Goal: Transaction & Acquisition: Book appointment/travel/reservation

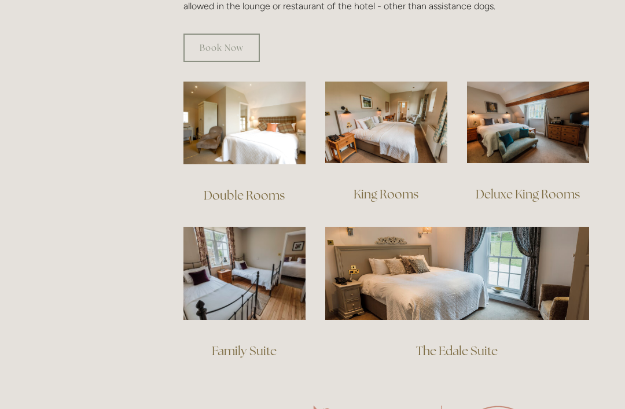
scroll to position [779, 0]
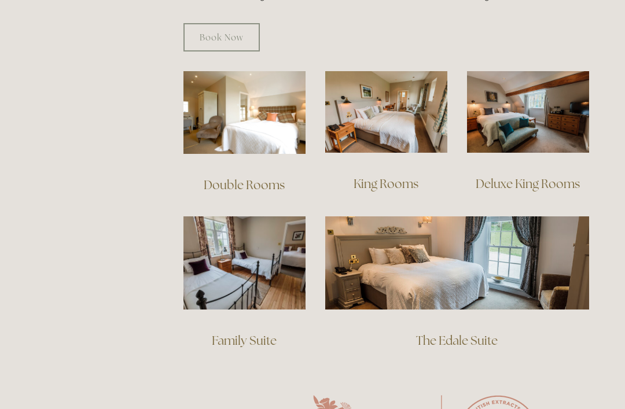
click at [252, 246] on img at bounding box center [244, 262] width 122 height 93
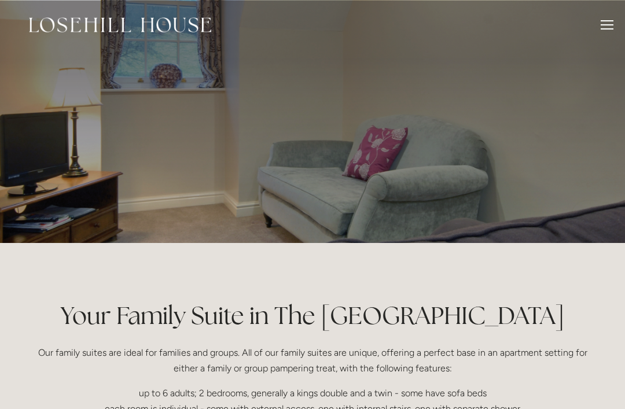
click at [610, 24] on div at bounding box center [606, 24] width 13 height 1
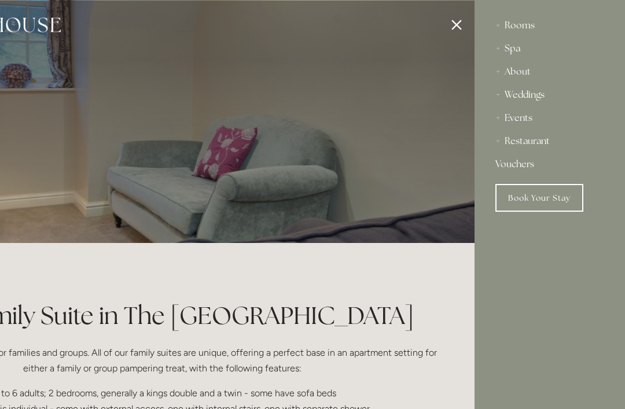
click at [516, 20] on div "Rooms" at bounding box center [549, 25] width 109 height 23
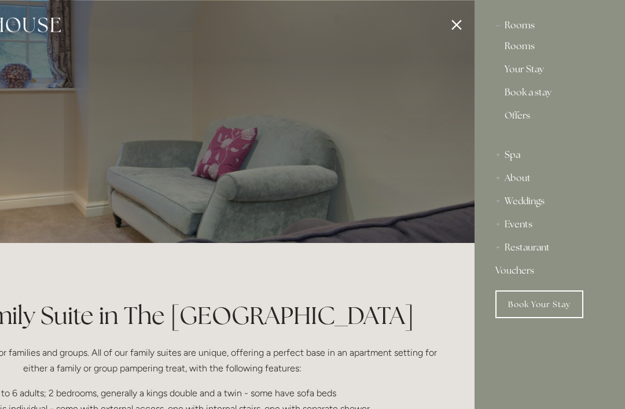
click at [528, 65] on link "Your Stay" at bounding box center [549, 72] width 90 height 14
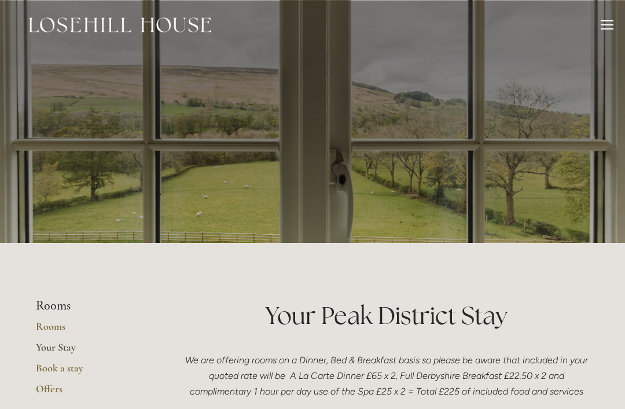
click at [55, 301] on li "Rooms" at bounding box center [91, 305] width 110 height 15
click at [58, 326] on link "Rooms" at bounding box center [91, 330] width 110 height 21
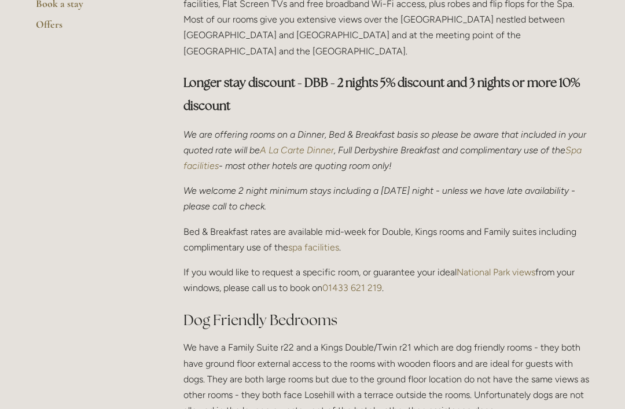
scroll to position [364, 0]
click at [405, 75] on strong "Longer stay discount - DBB - 2 nights 5% discount and 3 nights or more 10% disc…" at bounding box center [382, 94] width 399 height 39
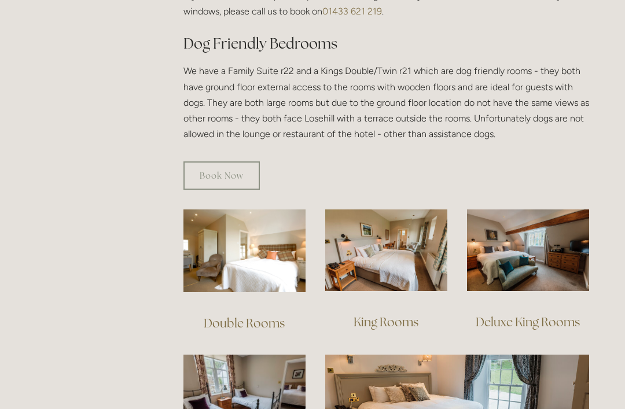
scroll to position [640, 0]
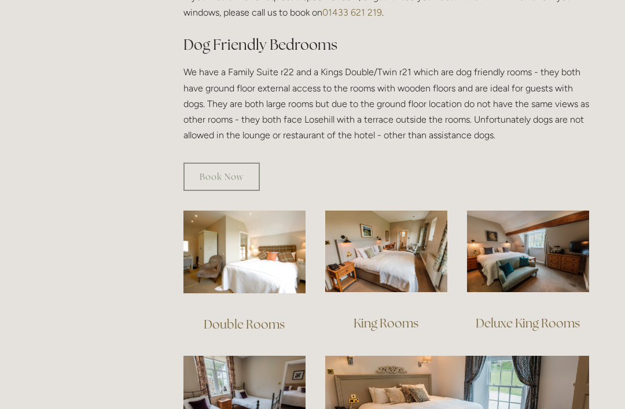
click at [398, 238] on img at bounding box center [386, 252] width 122 height 82
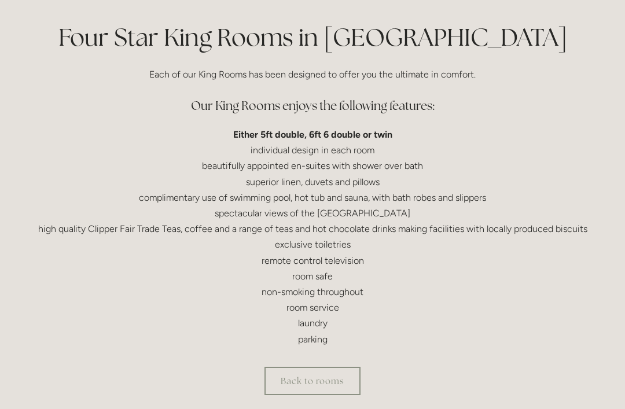
scroll to position [278, 0]
click at [339, 374] on link "Back to rooms" at bounding box center [312, 381] width 96 height 28
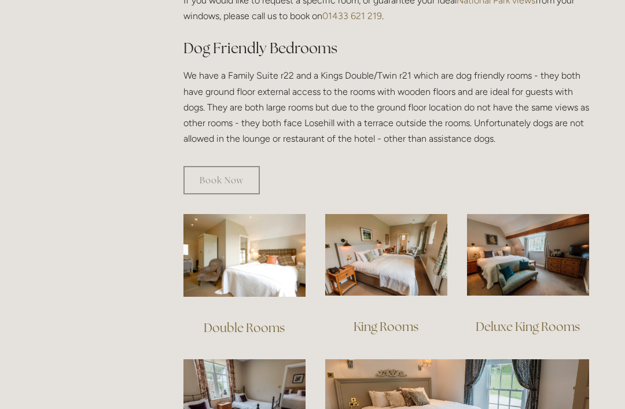
scroll to position [635, 0]
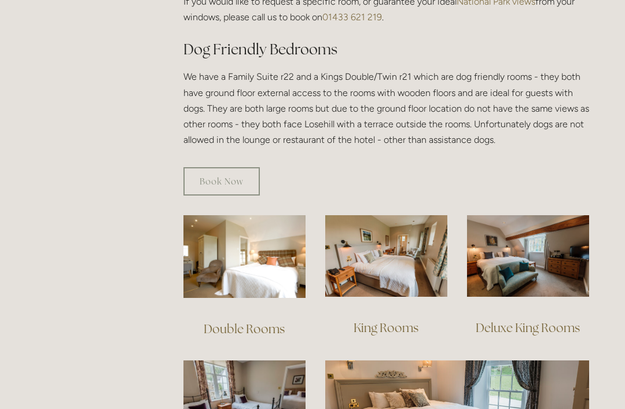
click at [535, 249] on img at bounding box center [528, 256] width 122 height 82
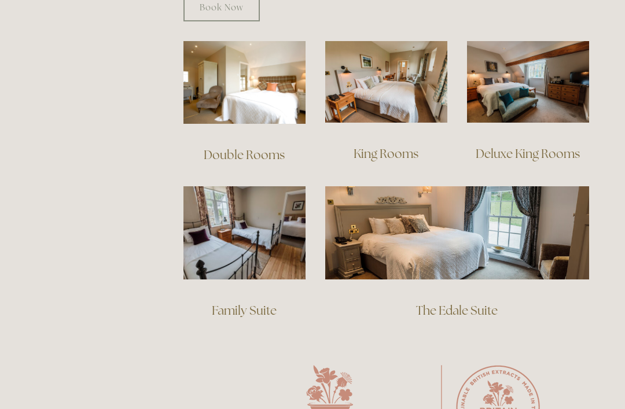
scroll to position [814, 0]
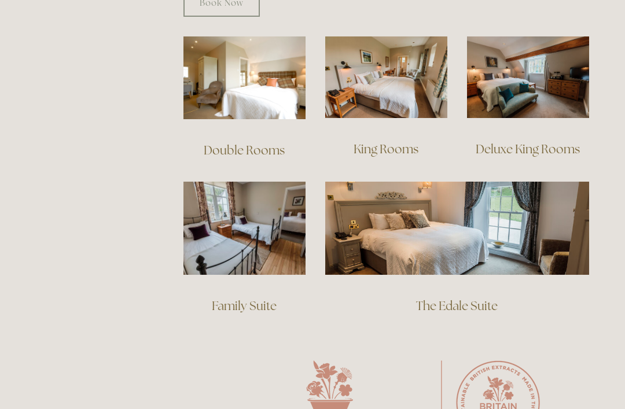
click at [252, 225] on img at bounding box center [244, 228] width 122 height 93
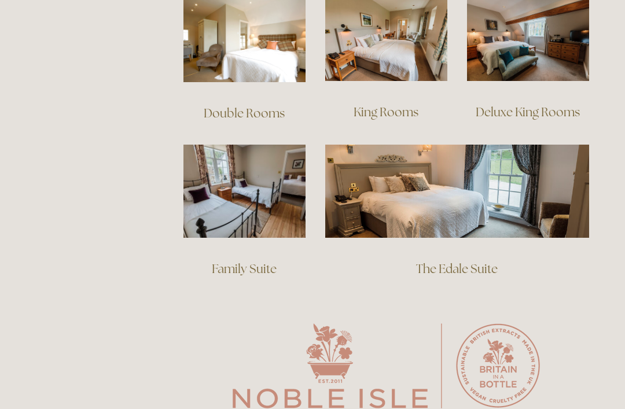
click at [485, 192] on img at bounding box center [457, 191] width 264 height 93
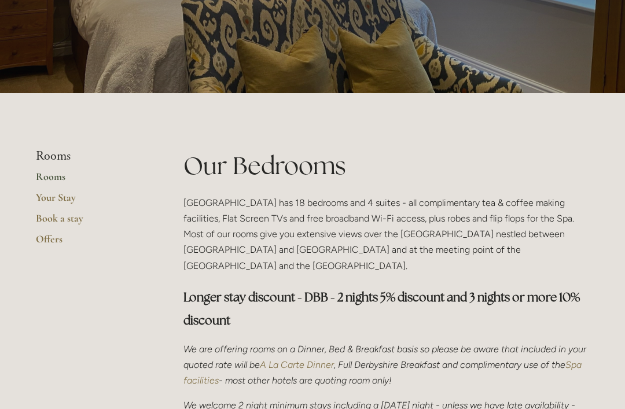
scroll to position [149, 0]
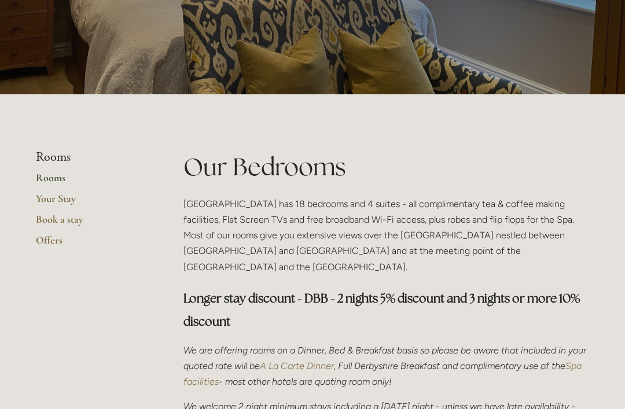
click at [65, 213] on link "Book a stay" at bounding box center [91, 223] width 110 height 21
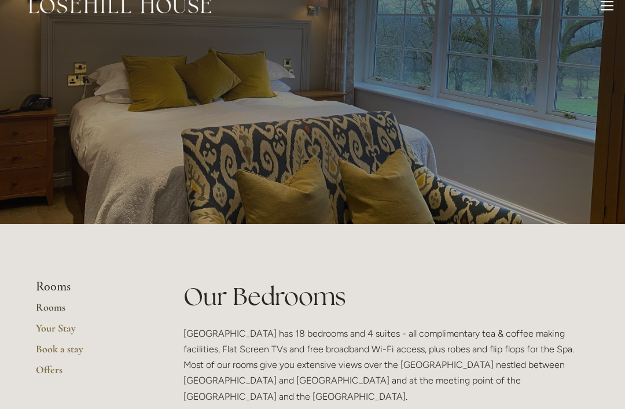
scroll to position [0, 0]
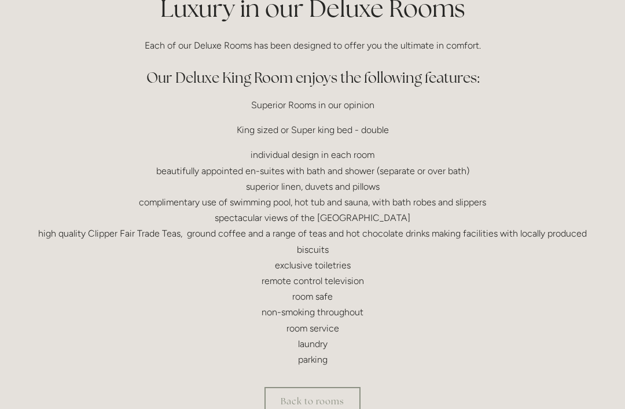
scroll to position [309, 0]
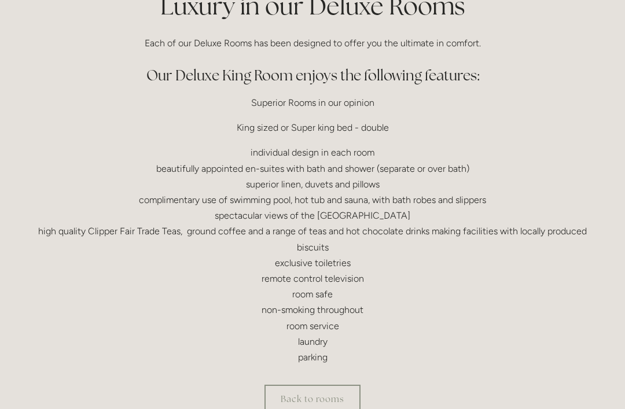
click at [523, 342] on p "individual design in each room beautifully appointed en-suites with bath and sh…" at bounding box center [312, 255] width 553 height 220
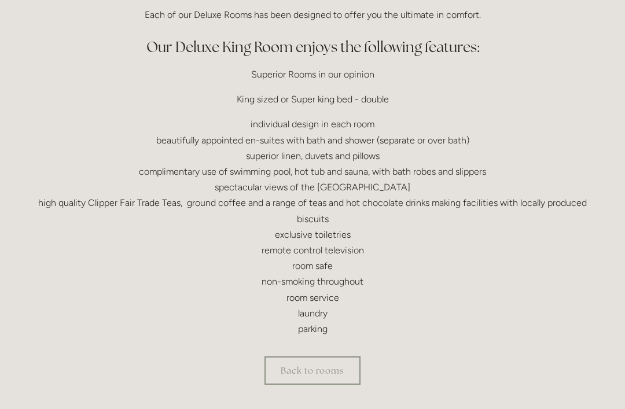
scroll to position [375, 0]
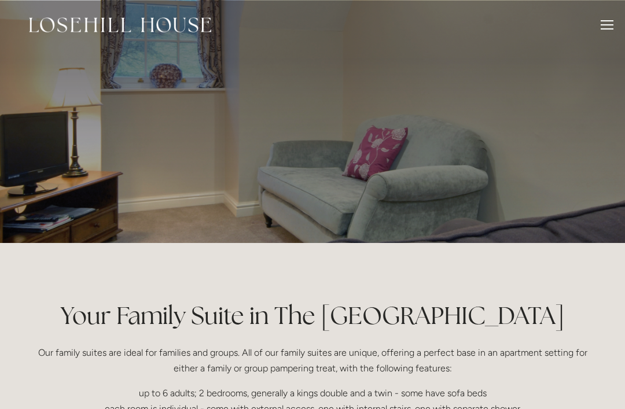
click at [609, 23] on div at bounding box center [606, 26] width 13 height 13
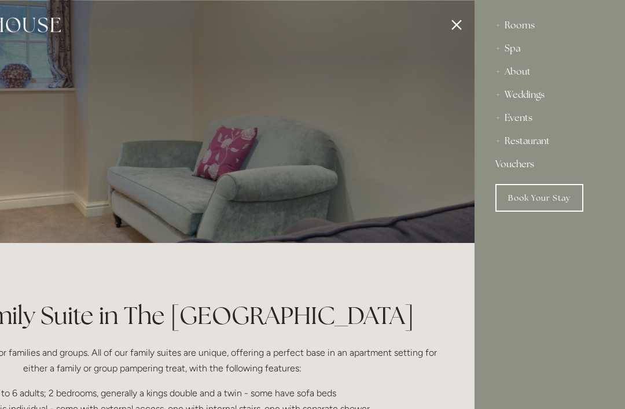
click at [549, 197] on link "Book Your Stay" at bounding box center [539, 198] width 88 height 28
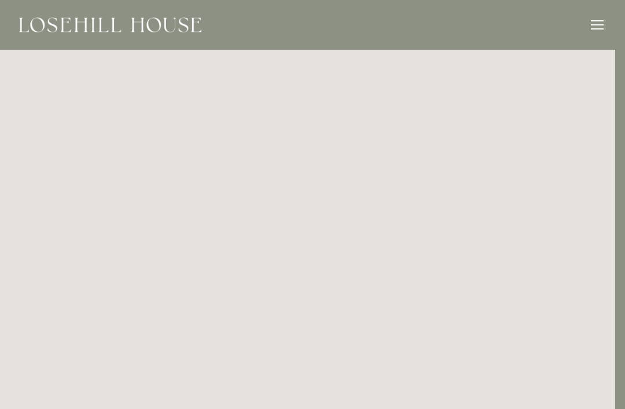
scroll to position [0, 9]
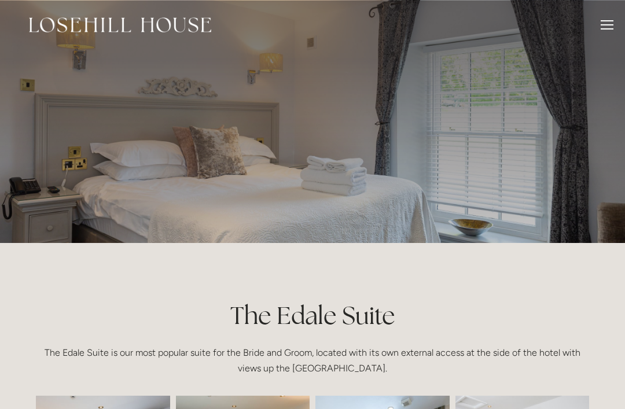
click at [620, 25] on header "Rooms Rooms Your Stay Book a stay Offers Spa" at bounding box center [312, 25] width 625 height 50
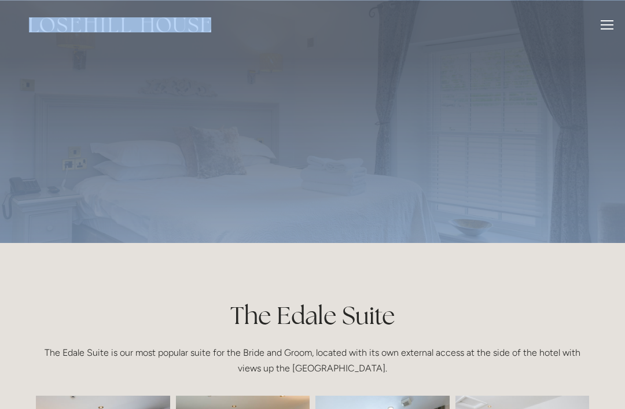
click at [622, 16] on header "Rooms Rooms Your Stay Book a stay Offers Spa" at bounding box center [312, 25] width 625 height 50
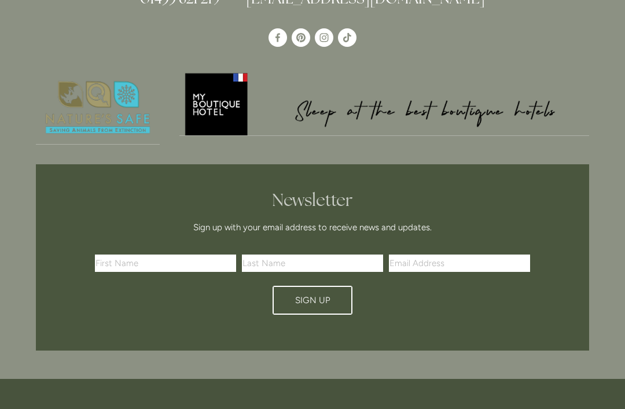
scroll to position [3253, 0]
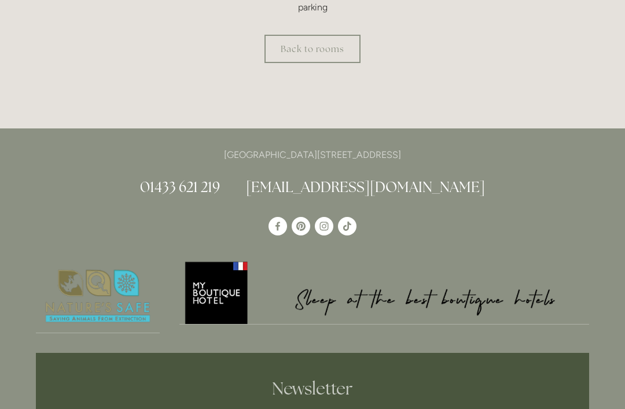
scroll to position [610, 0]
click at [219, 279] on img at bounding box center [384, 292] width 410 height 64
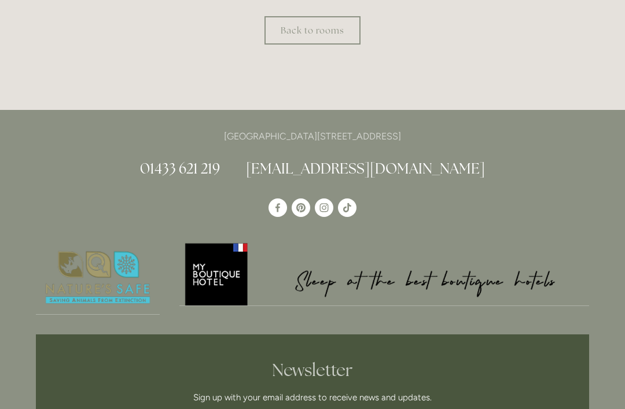
click at [100, 275] on img at bounding box center [98, 277] width 124 height 73
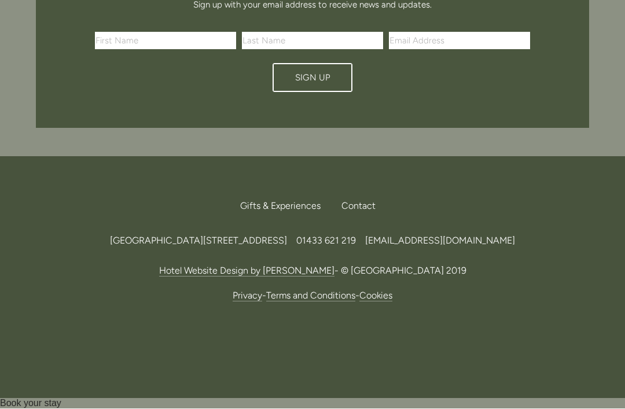
scroll to position [1995, 0]
